Goal: Task Accomplishment & Management: Use online tool/utility

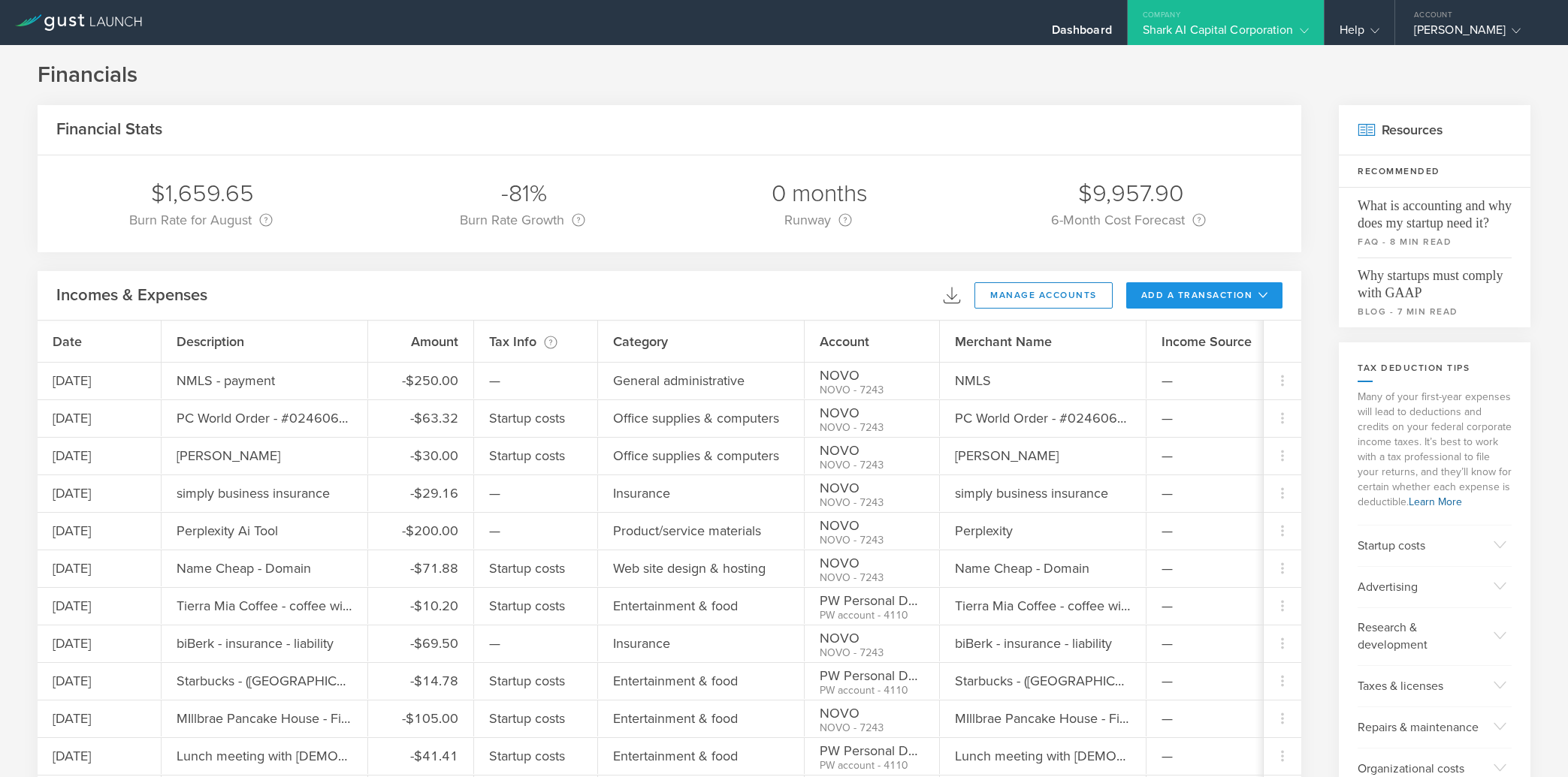
click at [1187, 296] on button "add a transaction" at bounding box center [1204, 295] width 157 height 26
click at [1189, 322] on li "Add Expense" at bounding box center [1233, 329] width 88 height 30
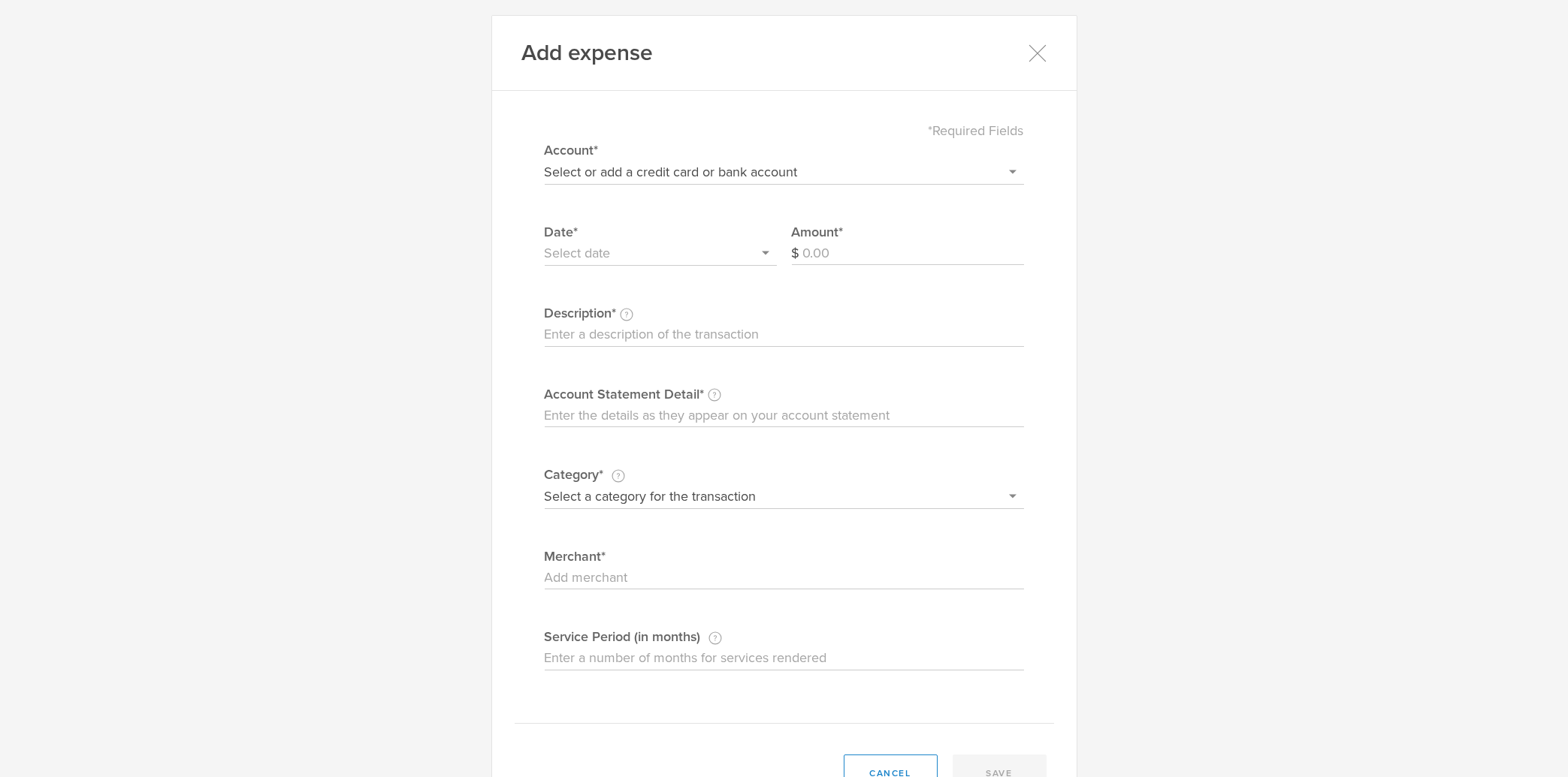
click at [545, 160] on select "Select or add a credit card or bank account Visa - 7587 BOFA Cash Reward PayPal…" at bounding box center [784, 172] width 479 height 24
select select "604f98b02dbcb20004567df2"
click option "NOVO" at bounding box center [0, 0] width 0 height 0
drag, startPoint x: 849, startPoint y: 239, endPoint x: 844, endPoint y: 250, distance: 12.1
click at [846, 241] on label "Amount" at bounding box center [908, 232] width 232 height 20
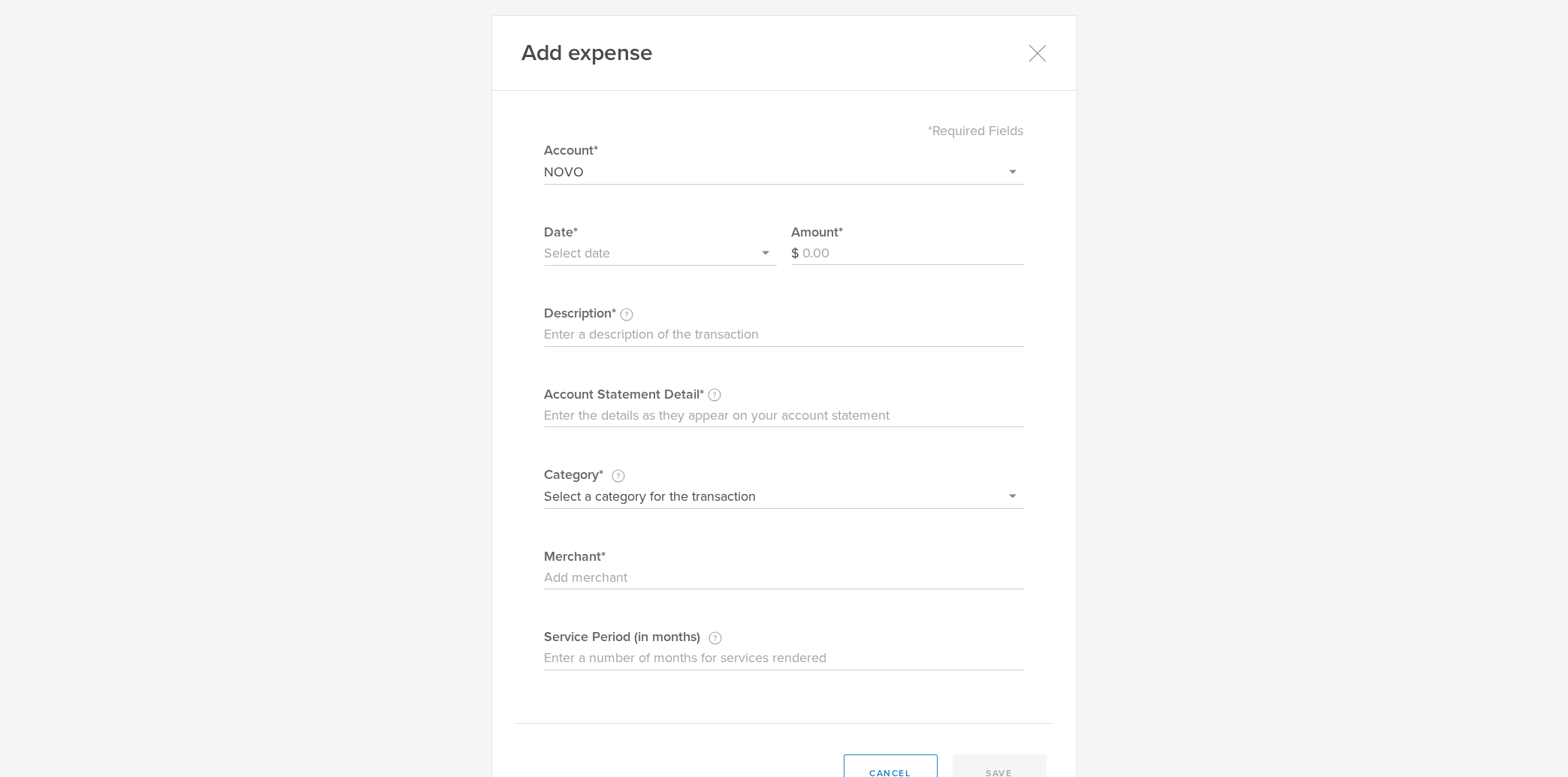
click at [844, 250] on input "Amount" at bounding box center [914, 253] width 221 height 24
type input "40.00"
click at [587, 245] on input "text" at bounding box center [660, 253] width 232 height 24
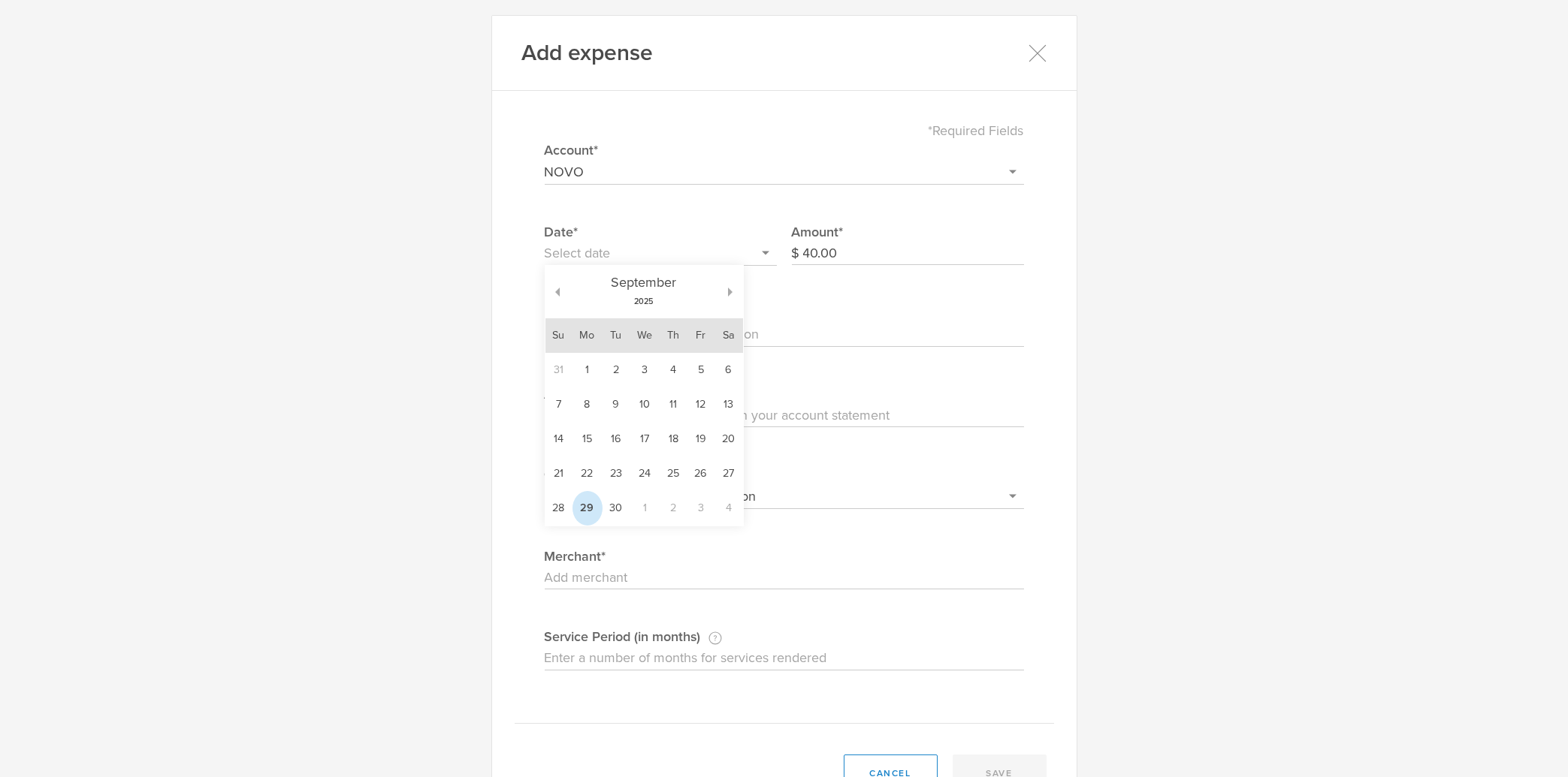
click at [580, 509] on td "29" at bounding box center [587, 508] width 30 height 34
type input "[DATE]"
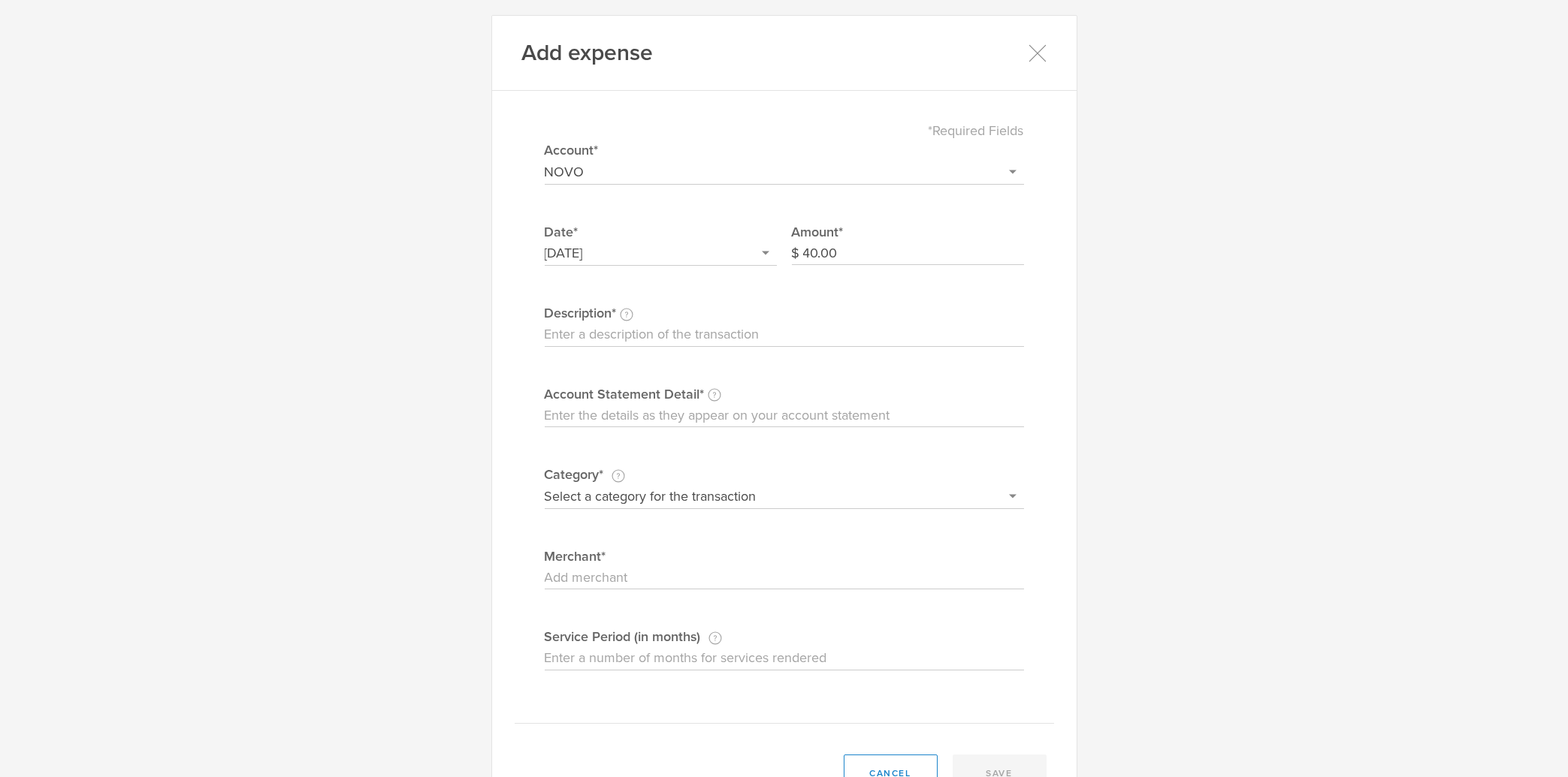
click at [642, 322] on label "Description This description is for your own reference." at bounding box center [784, 313] width 479 height 20
click at [642, 322] on input "Description This description is for your own reference." at bounding box center [784, 334] width 479 height 24
type input "Deal Stream - data"
type input "D"
paste input "Deal Stream - data"
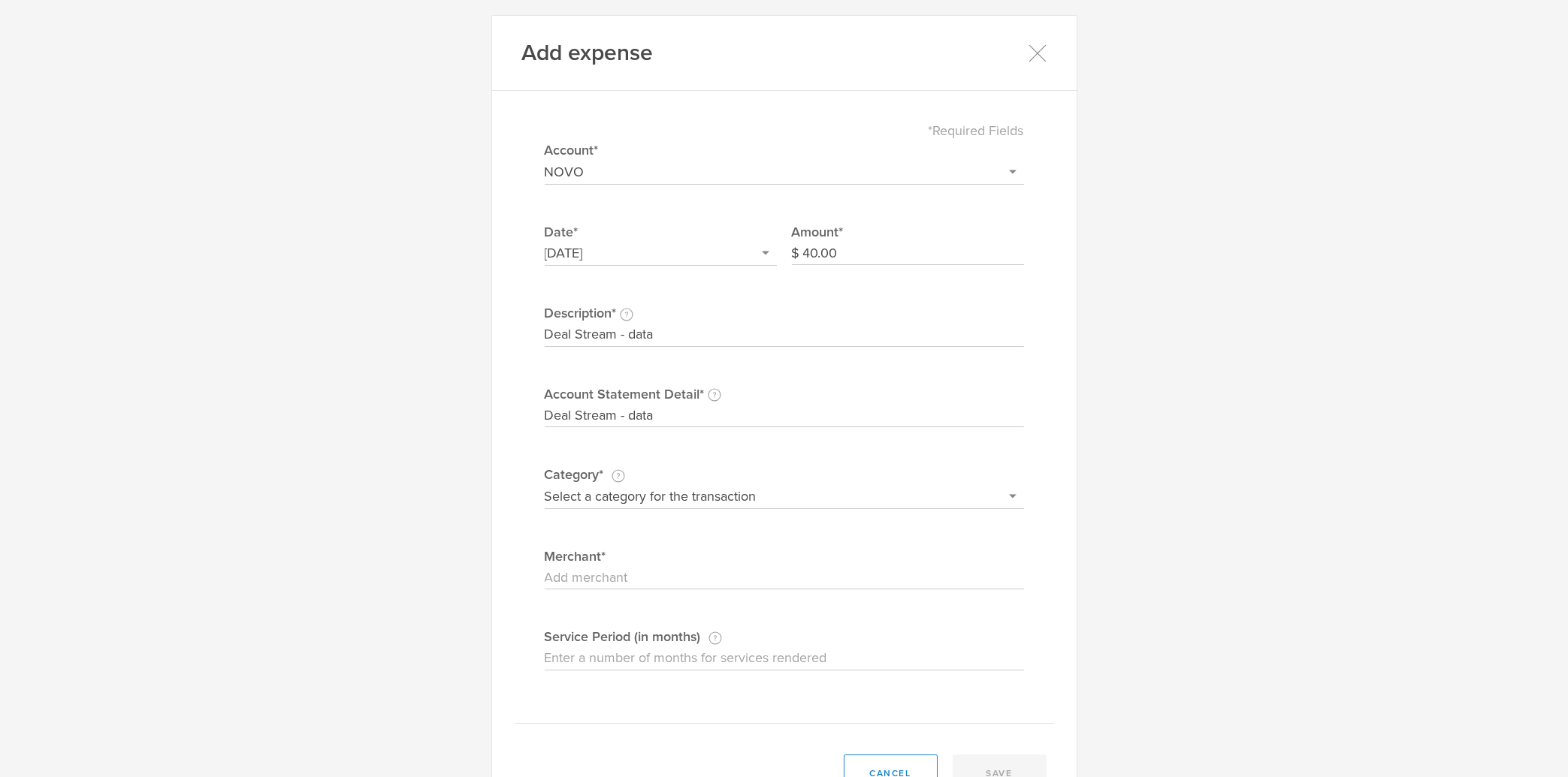
type input "Deal Stream - data"
click at [545, 484] on select "Select a category for the transaction Manufacturing equipment Product/service m…" at bounding box center [784, 496] width 479 height 24
select select "Research & development"
click option "Research & development" at bounding box center [0, 0] width 0 height 0
click at [621, 575] on input "Merchant" at bounding box center [784, 578] width 479 height 24
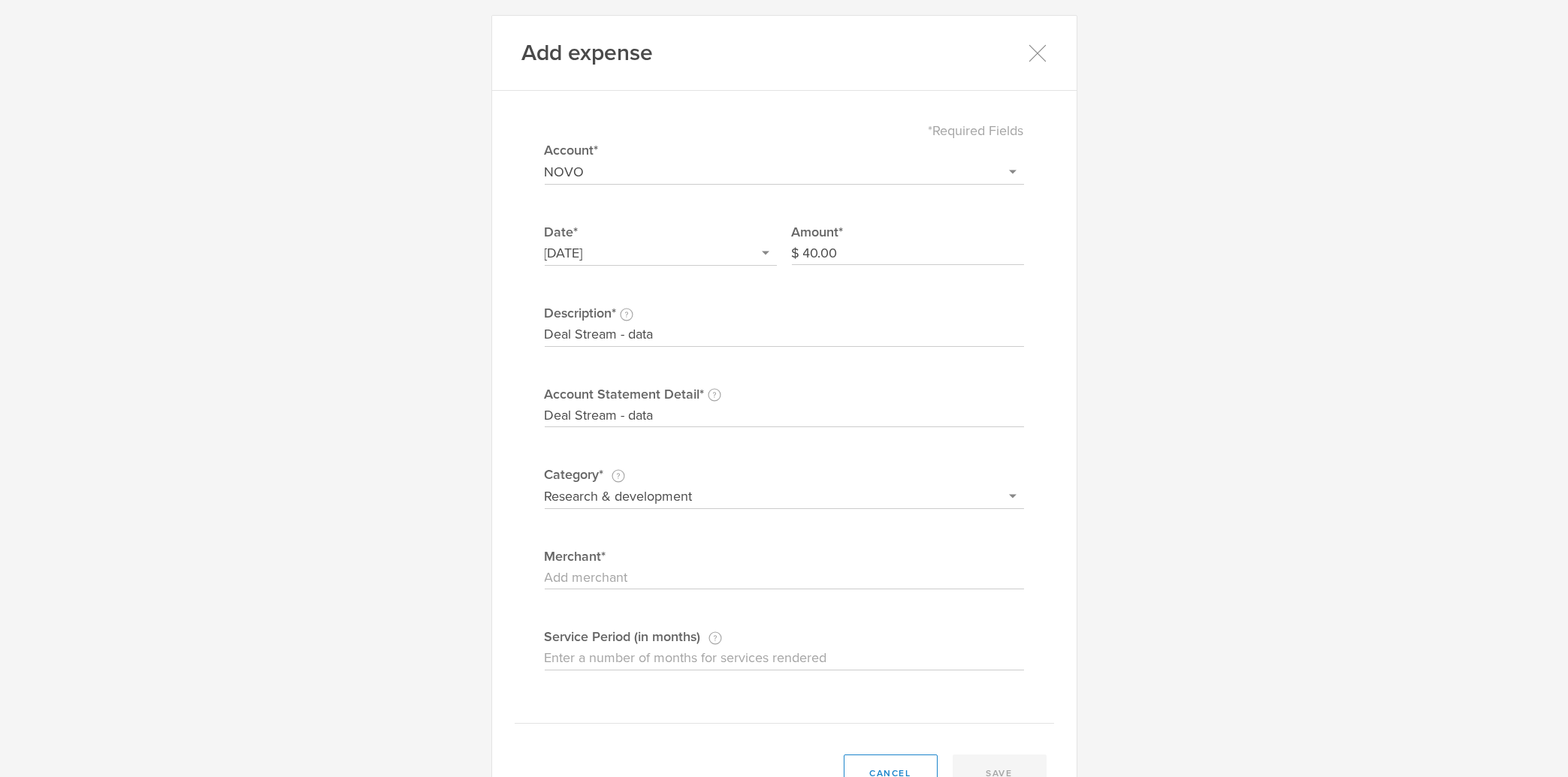
paste input "Deal Stream - data"
type input "Deal Stream - data"
click at [990, 773] on button "save" at bounding box center [999, 773] width 94 height 38
